Goal: Find specific page/section: Find specific page/section

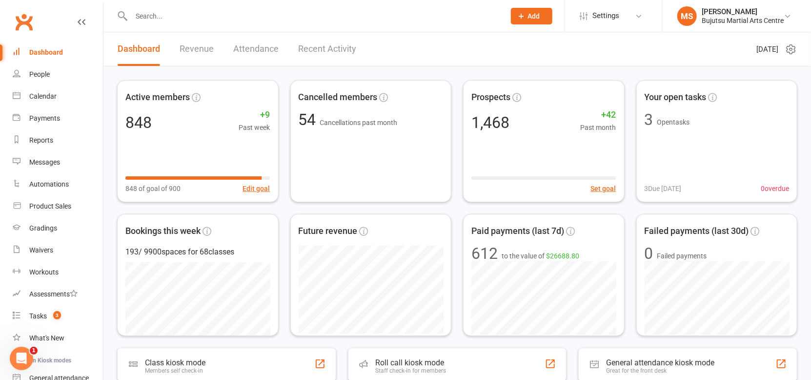
click at [216, 12] on input "text" at bounding box center [313, 16] width 370 height 14
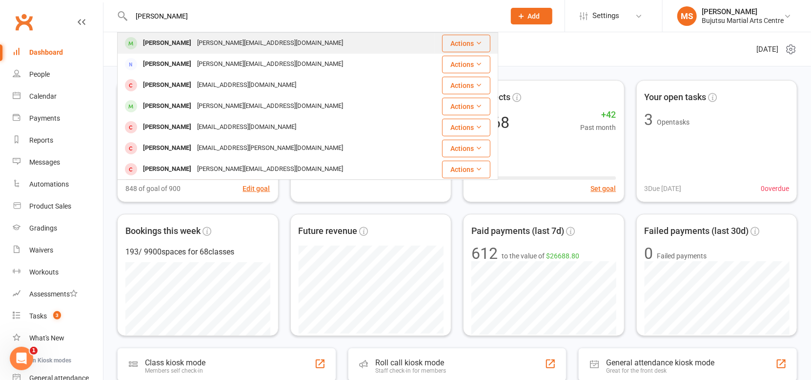
type input "[PERSON_NAME]"
click at [200, 44] on div "[PERSON_NAME][EMAIL_ADDRESS][DOMAIN_NAME]" at bounding box center [270, 43] width 152 height 14
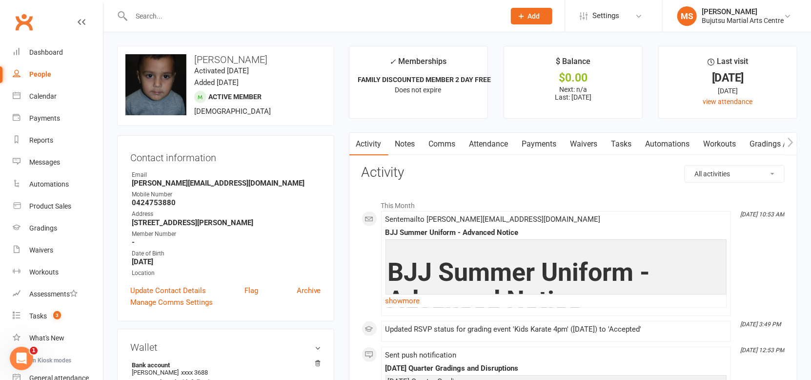
click at [711, 62] on icon at bounding box center [711, 62] width 7 height 7
click at [712, 102] on link "view attendance" at bounding box center [728, 102] width 50 height 8
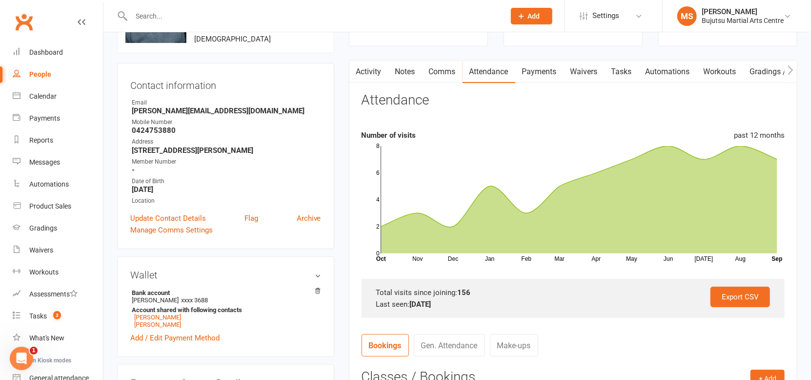
click at [379, 70] on link "Activity" at bounding box center [368, 72] width 39 height 22
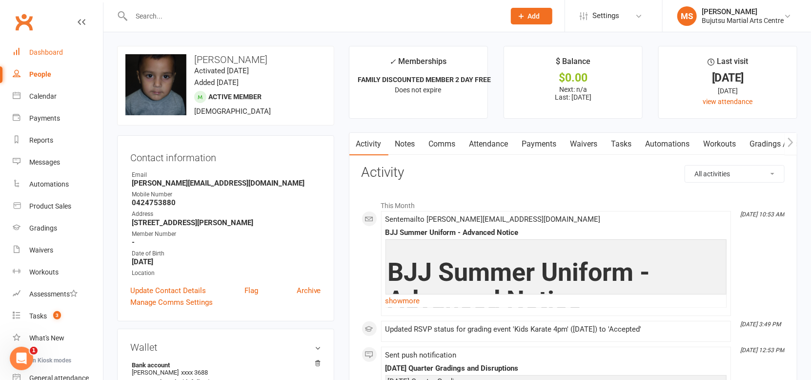
click at [56, 48] on div "Dashboard" at bounding box center [46, 52] width 34 height 8
